Goal: Task Accomplishment & Management: Manage account settings

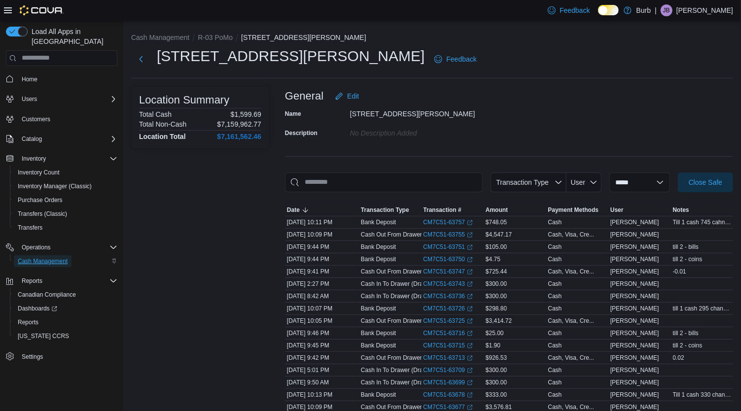
click at [39, 257] on span "Cash Management" at bounding box center [43, 261] width 50 height 8
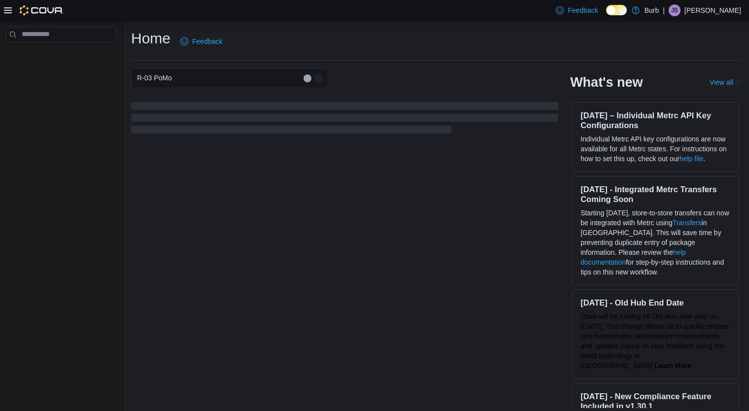
click at [726, 13] on p "[PERSON_NAME]" at bounding box center [713, 10] width 57 height 12
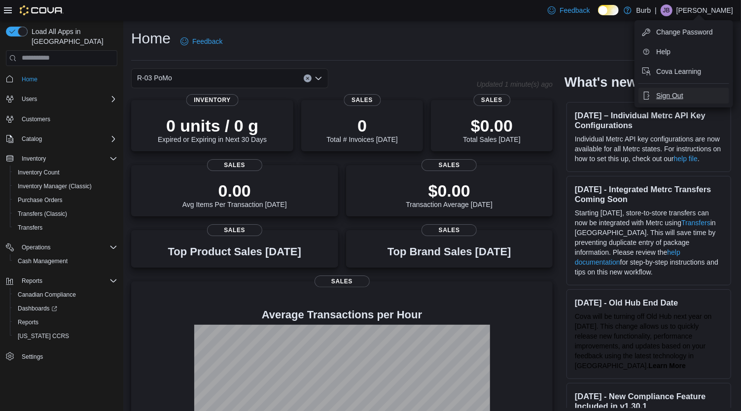
click at [661, 95] on span "Sign Out" at bounding box center [669, 96] width 27 height 10
